Goal: Information Seeking & Learning: Learn about a topic

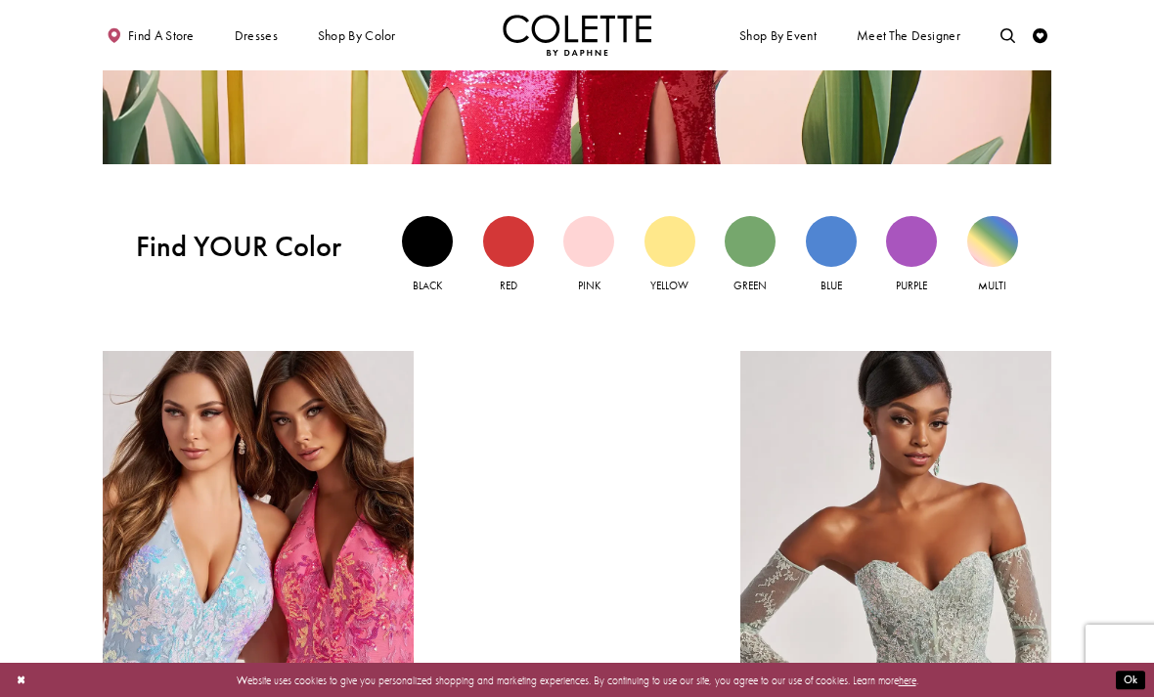
scroll to position [1350, 0]
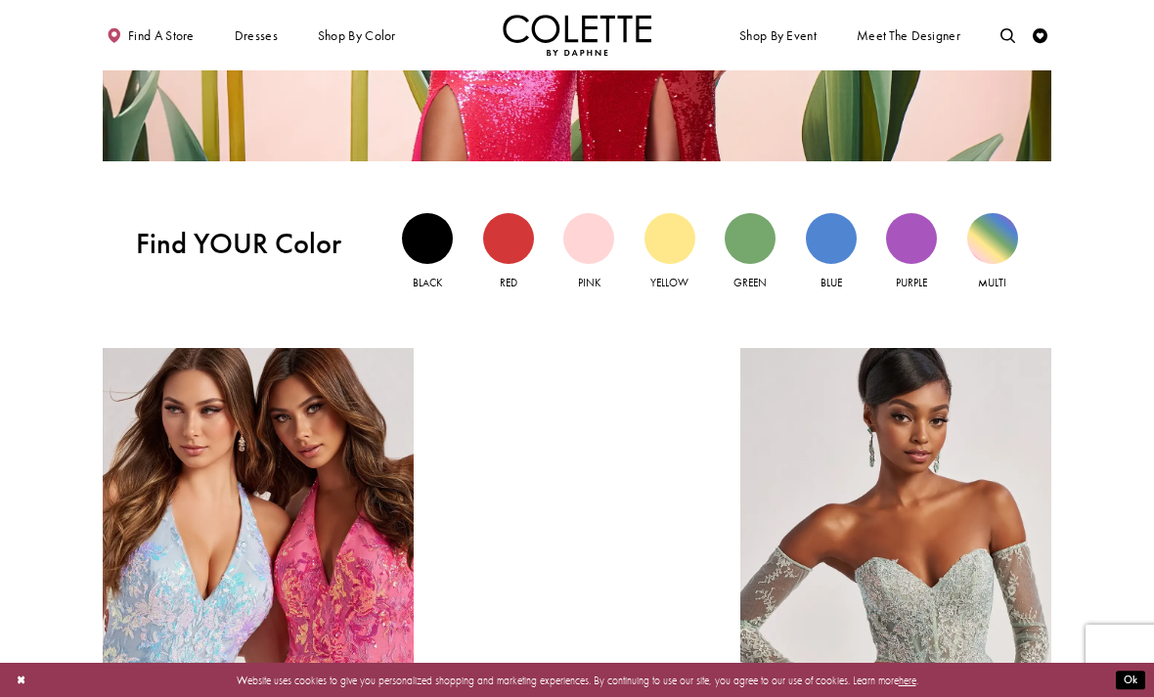
click at [825, 232] on div "Blue view" at bounding box center [831, 238] width 51 height 51
click at [822, 232] on div "Blue view" at bounding box center [831, 238] width 51 height 51
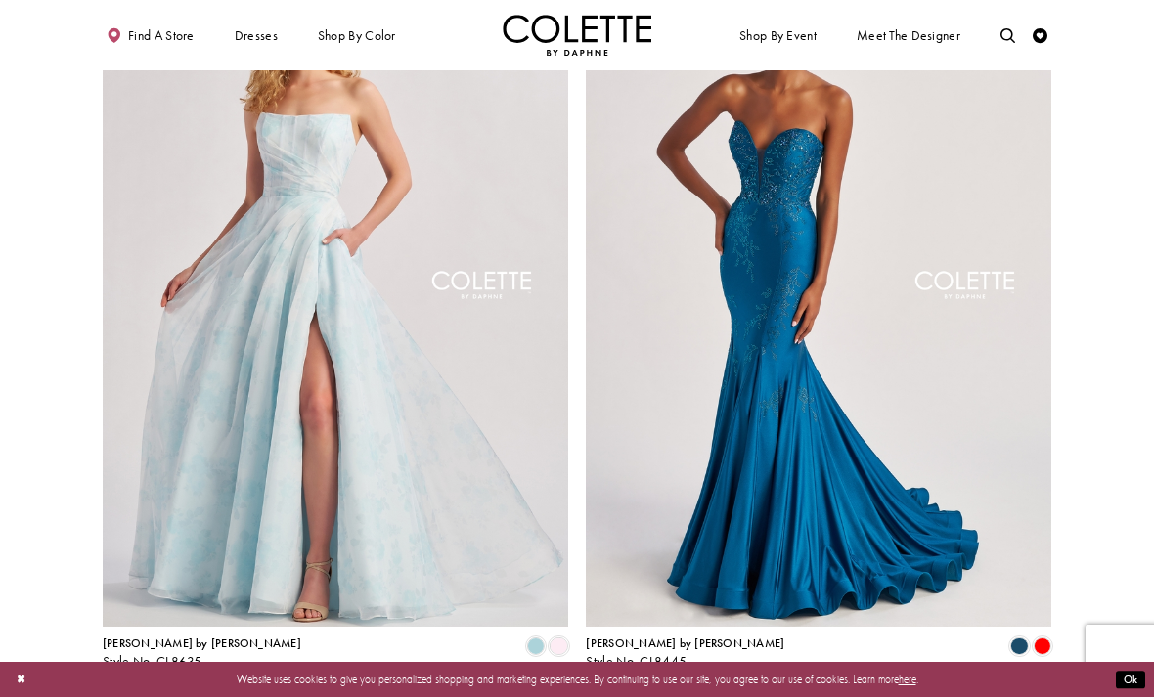
scroll to position [3253, 0]
click at [631, 636] on span "[PERSON_NAME] by [PERSON_NAME]" at bounding box center [685, 643] width 198 height 16
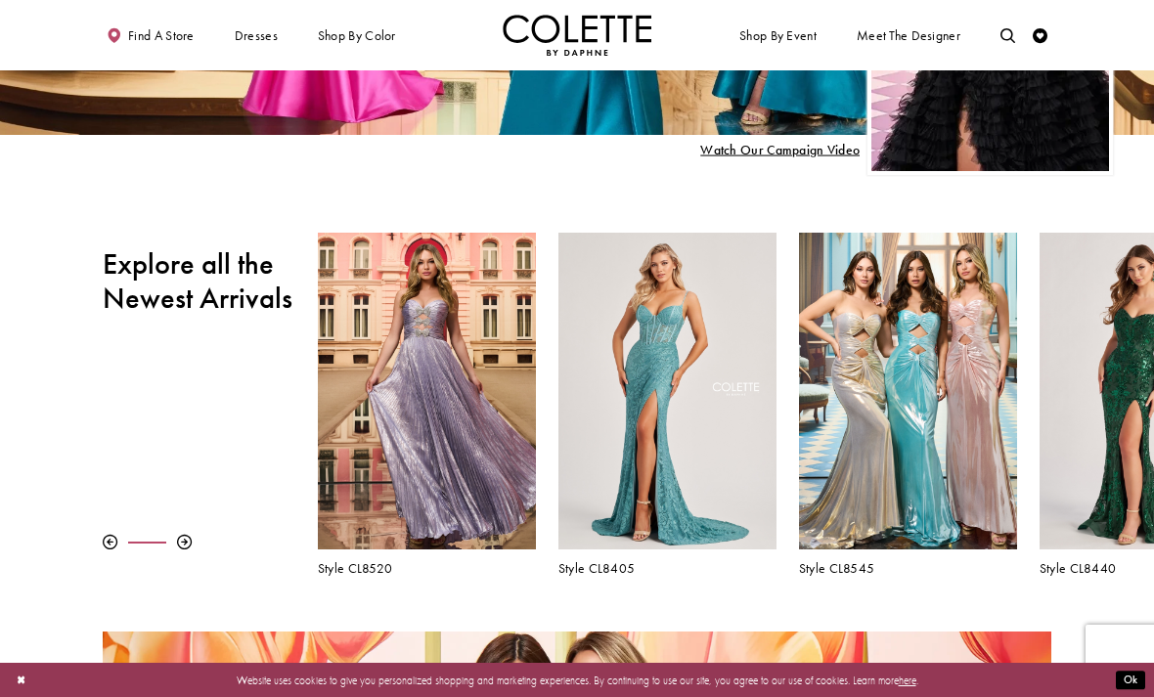
scroll to position [412, 0]
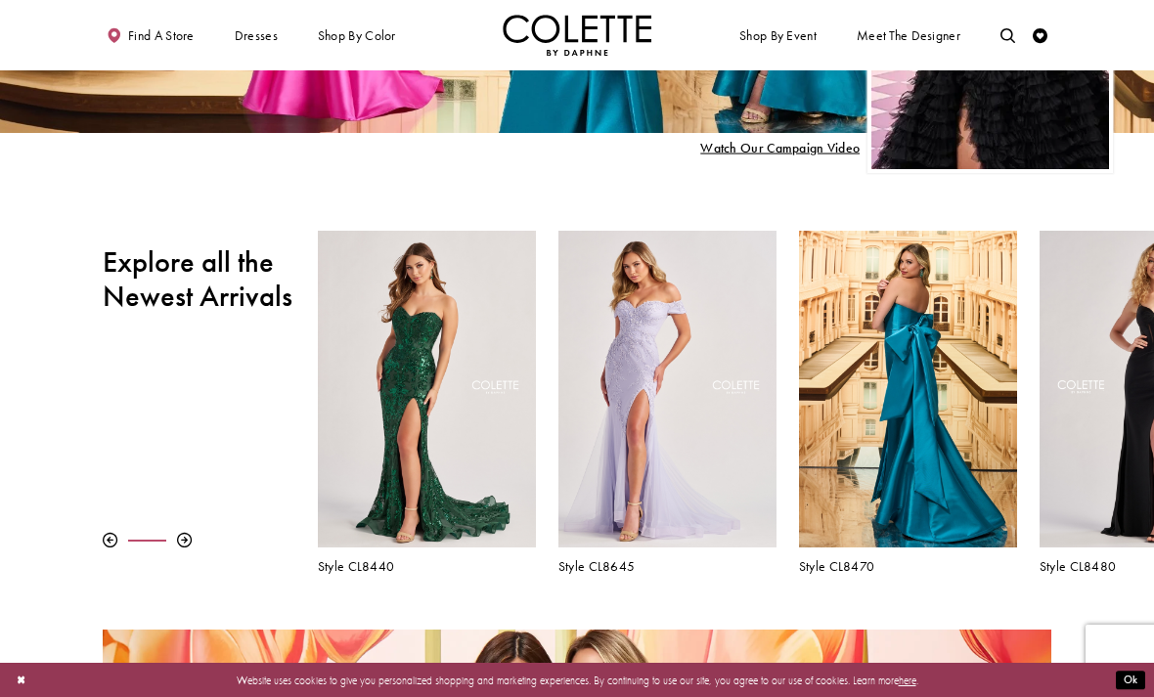
click at [375, 573] on h5 "Style CL8440" at bounding box center [427, 566] width 218 height 15
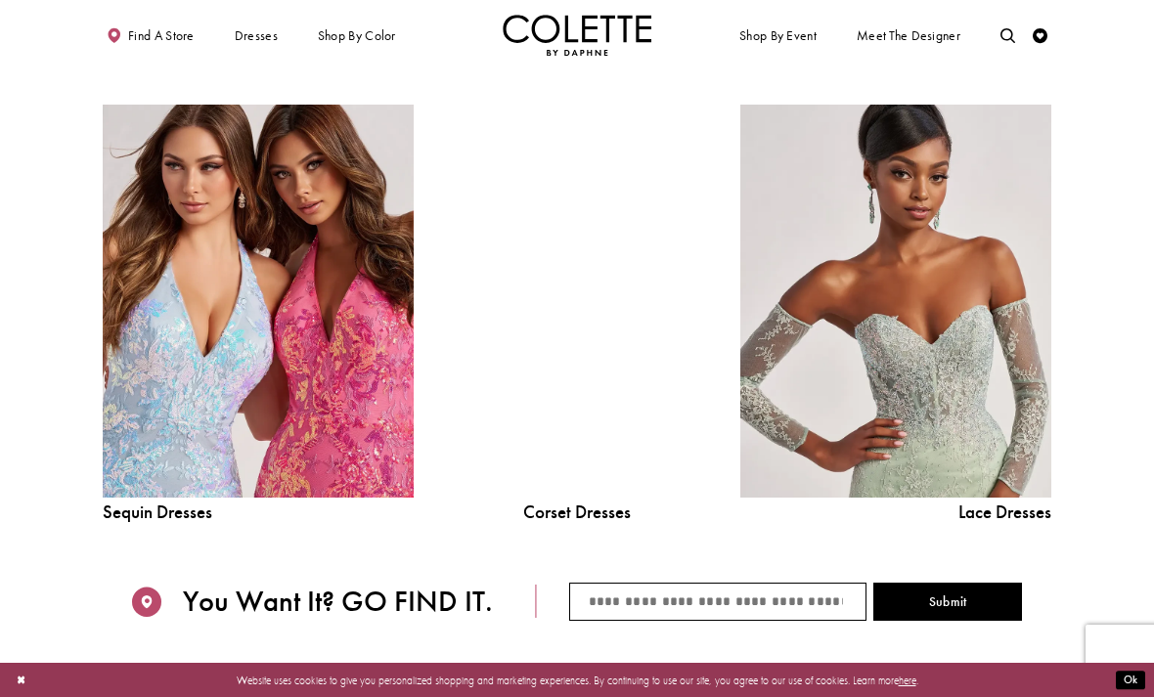
scroll to position [1593, 0]
click at [131, 493] on link "Sequin Dresses Related Link" at bounding box center [258, 302] width 311 height 393
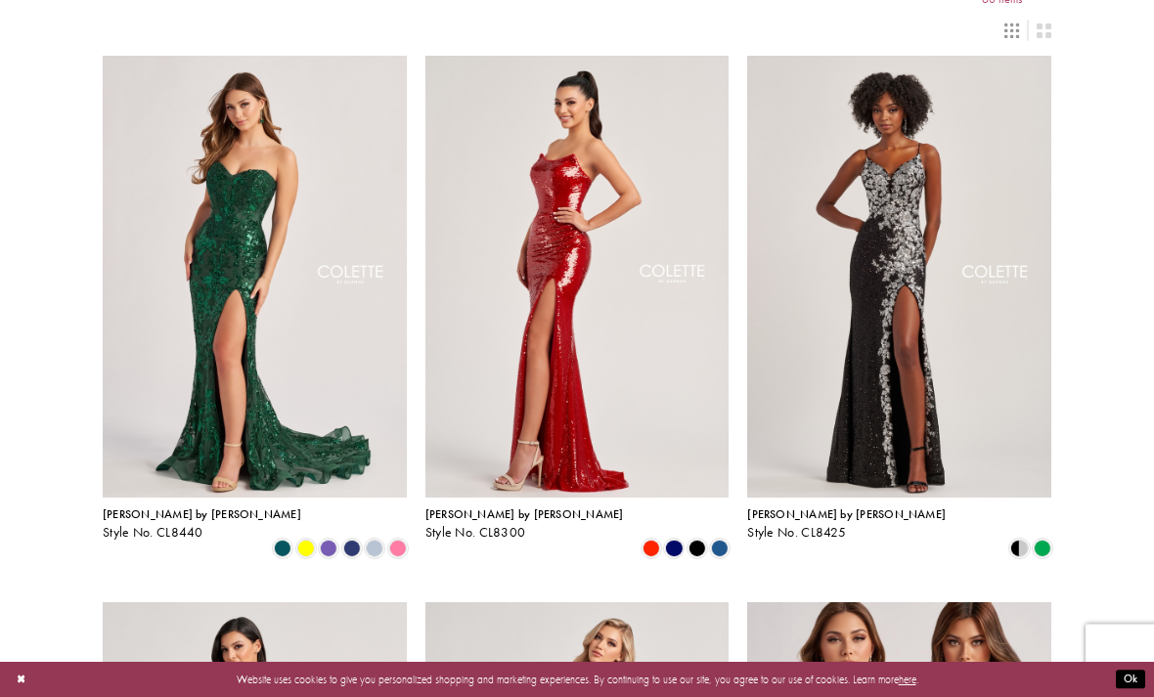
scroll to position [97, 0]
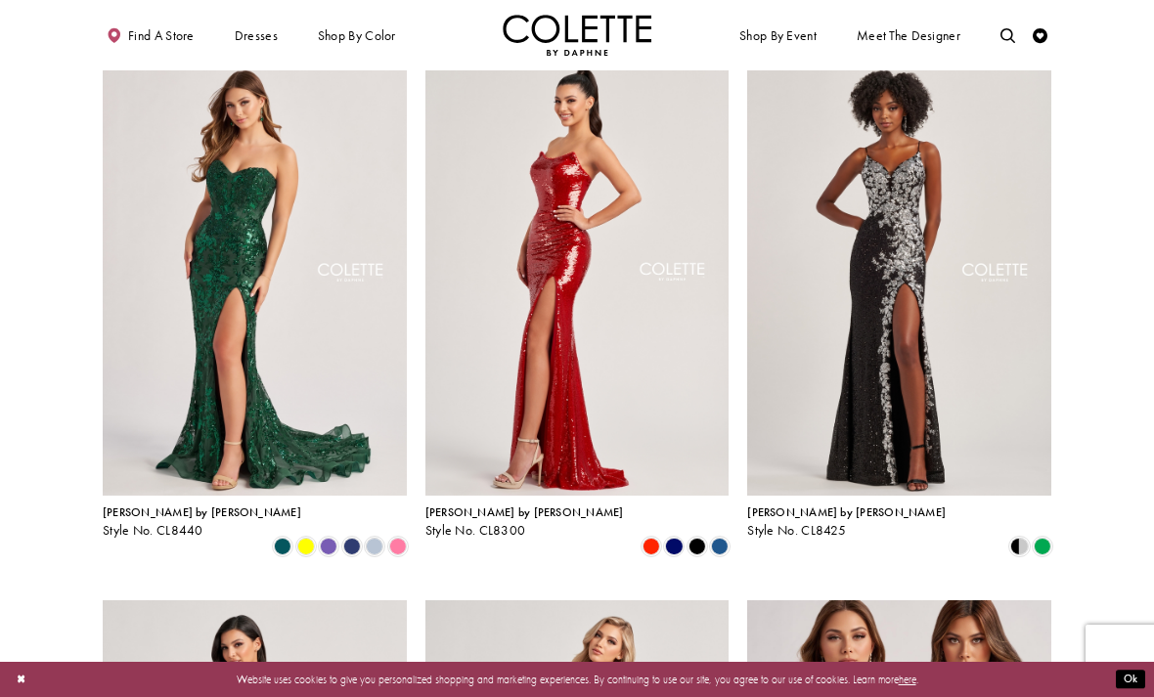
click at [361, 538] on span "Product List" at bounding box center [352, 547] width 18 height 18
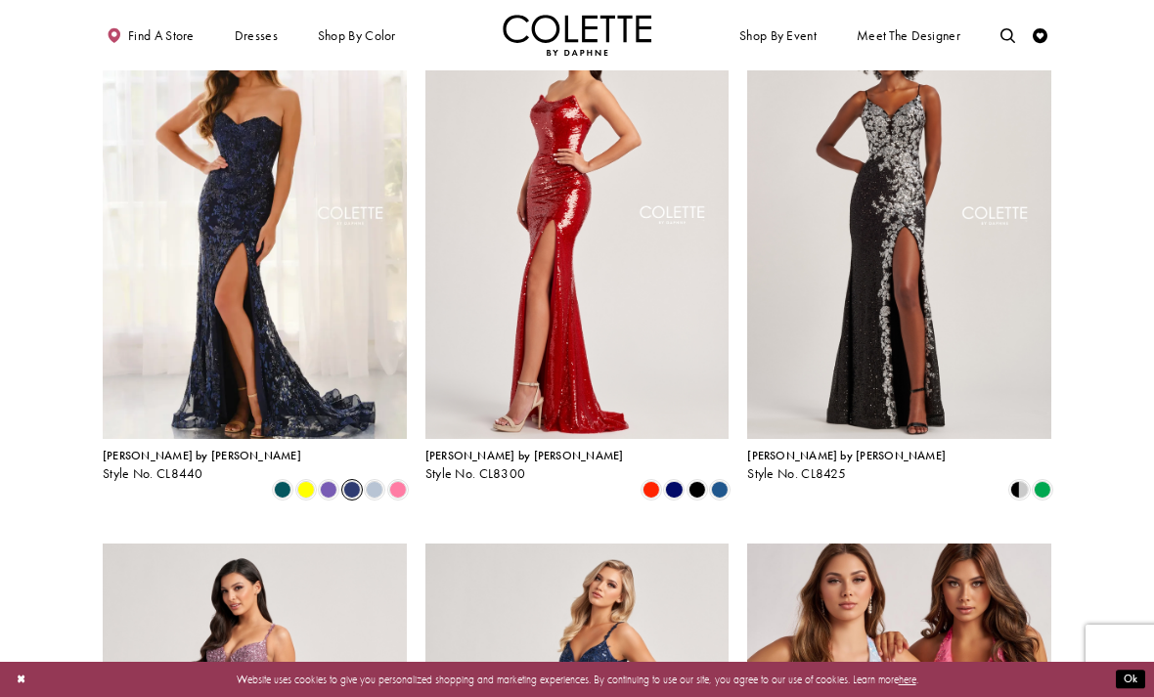
scroll to position [153, 0]
click at [160, 468] on span "Style No. CL8440" at bounding box center [153, 474] width 101 height 17
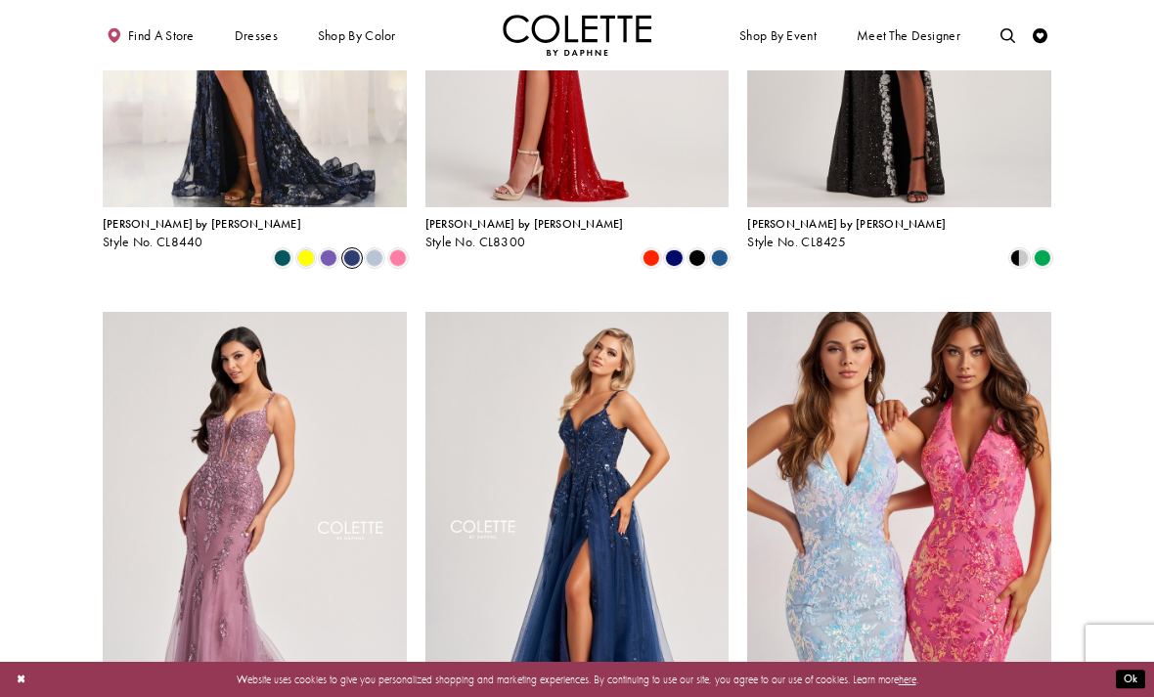
scroll to position [0, 0]
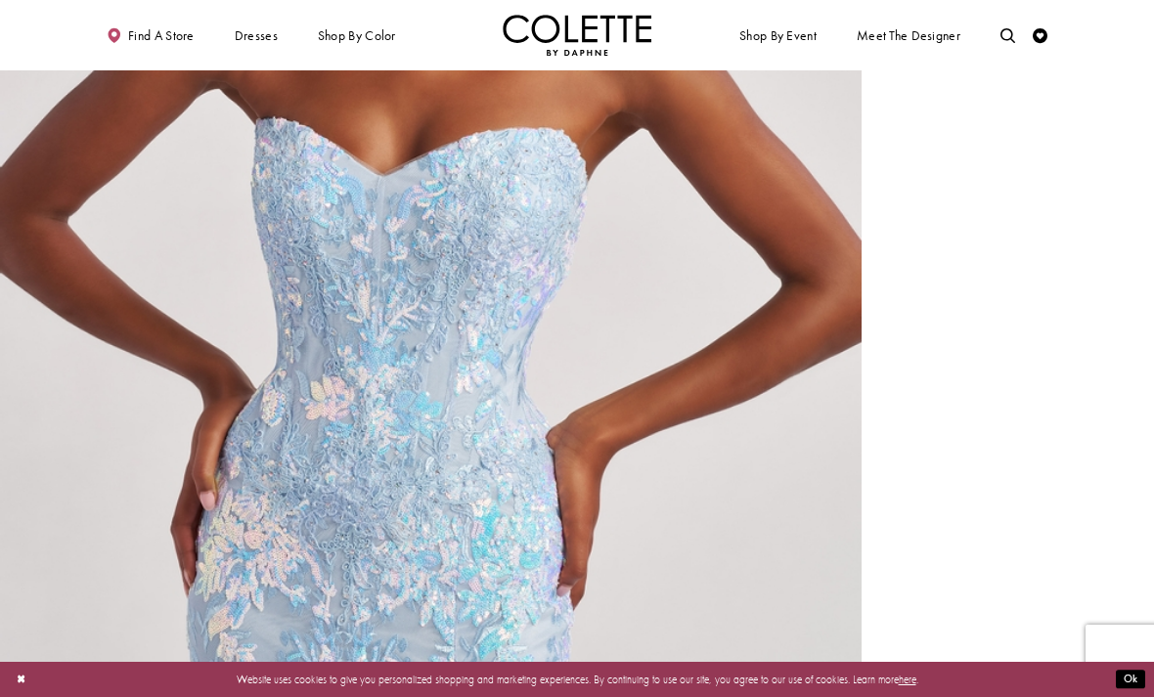
scroll to position [3051, 0]
